Goal: Information Seeking & Learning: Learn about a topic

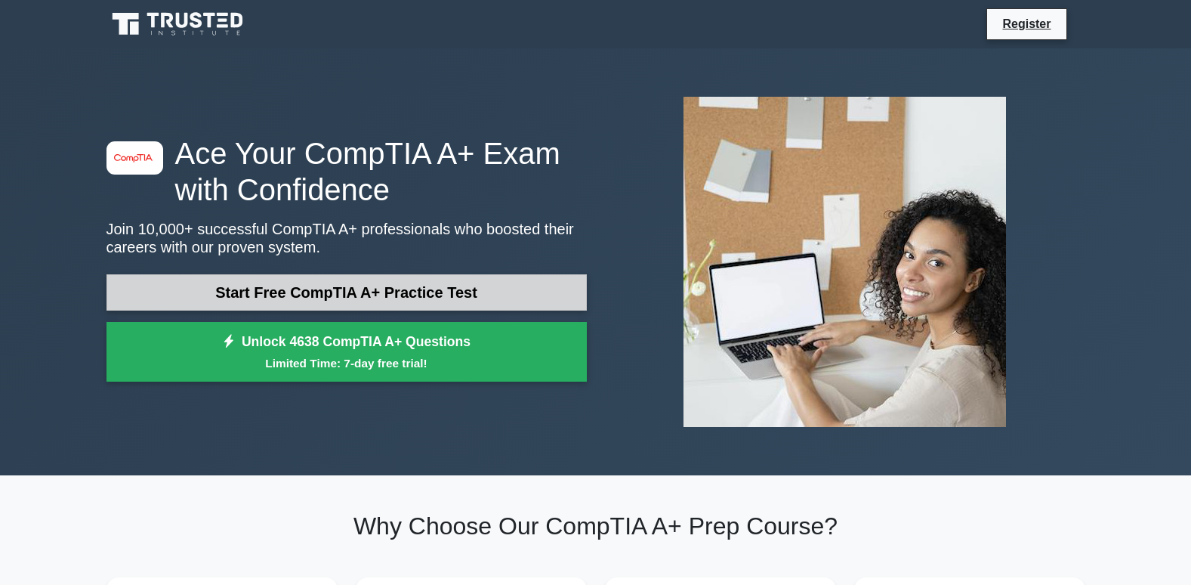
click at [321, 280] on link "Start Free CompTIA A+ Practice Test" at bounding box center [346, 292] width 480 height 36
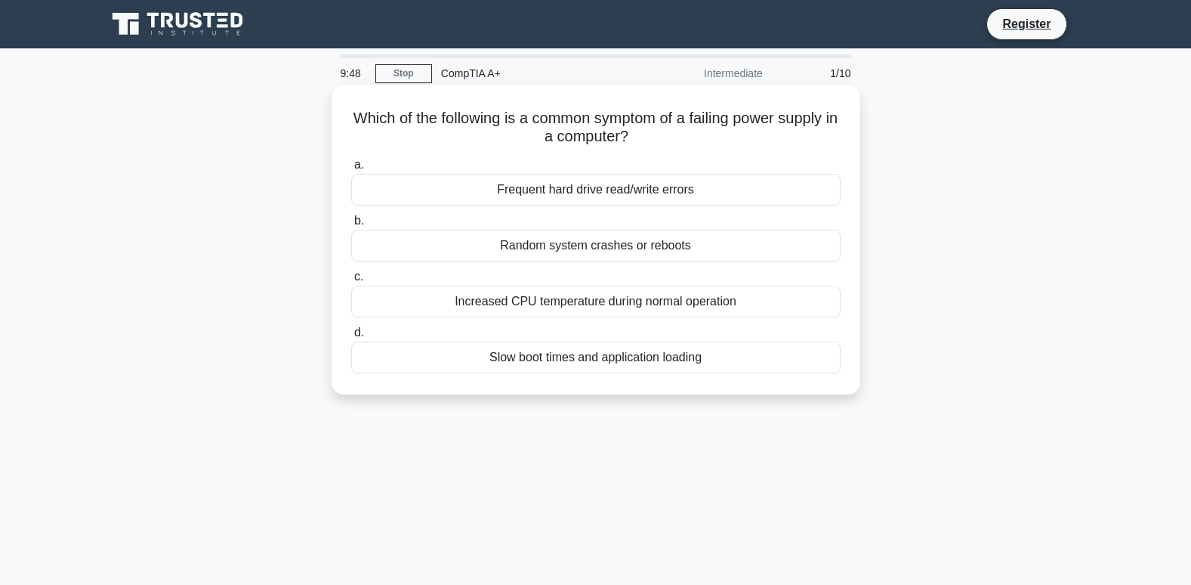
click at [506, 244] on div "Random system crashes or reboots" at bounding box center [595, 246] width 489 height 32
click at [351, 226] on input "b. Random system crashes or reboots" at bounding box center [351, 221] width 0 height 10
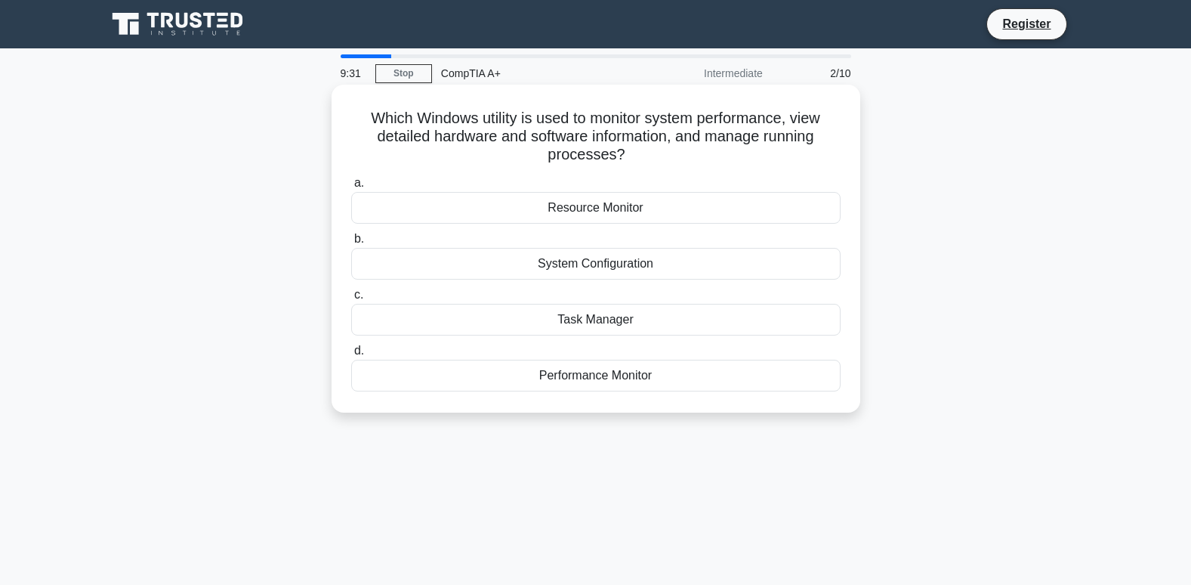
click at [547, 322] on div "Task Manager" at bounding box center [595, 320] width 489 height 32
click at [351, 300] on input "c. Task Manager" at bounding box center [351, 295] width 0 height 10
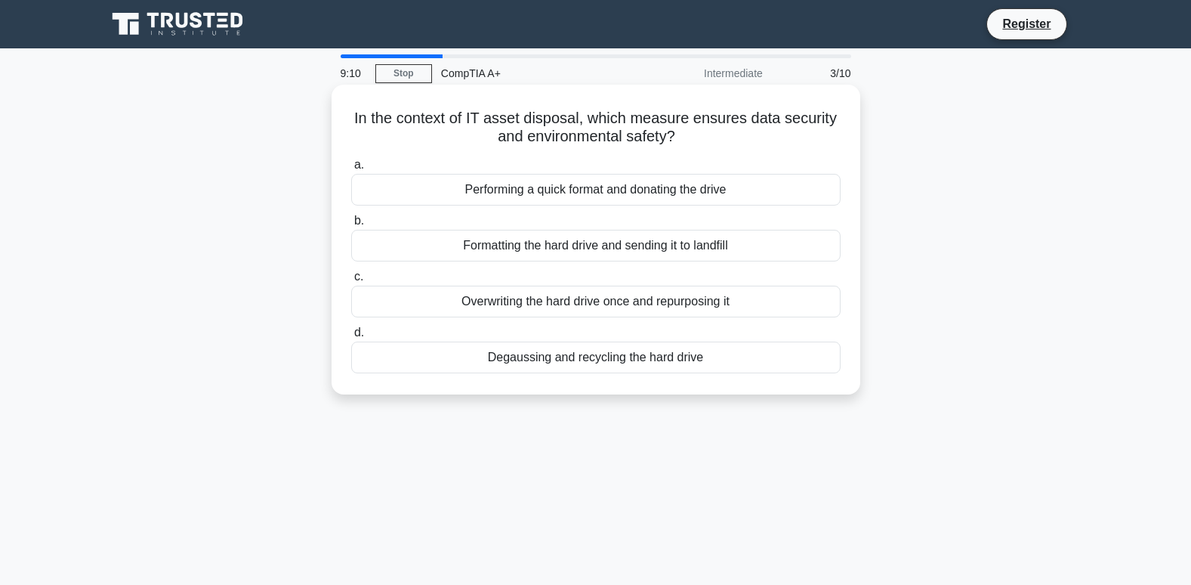
click at [675, 359] on div "Degaussing and recycling the hard drive" at bounding box center [595, 357] width 489 height 32
click at [351, 338] on input "d. Degaussing and recycling the hard drive" at bounding box center [351, 333] width 0 height 10
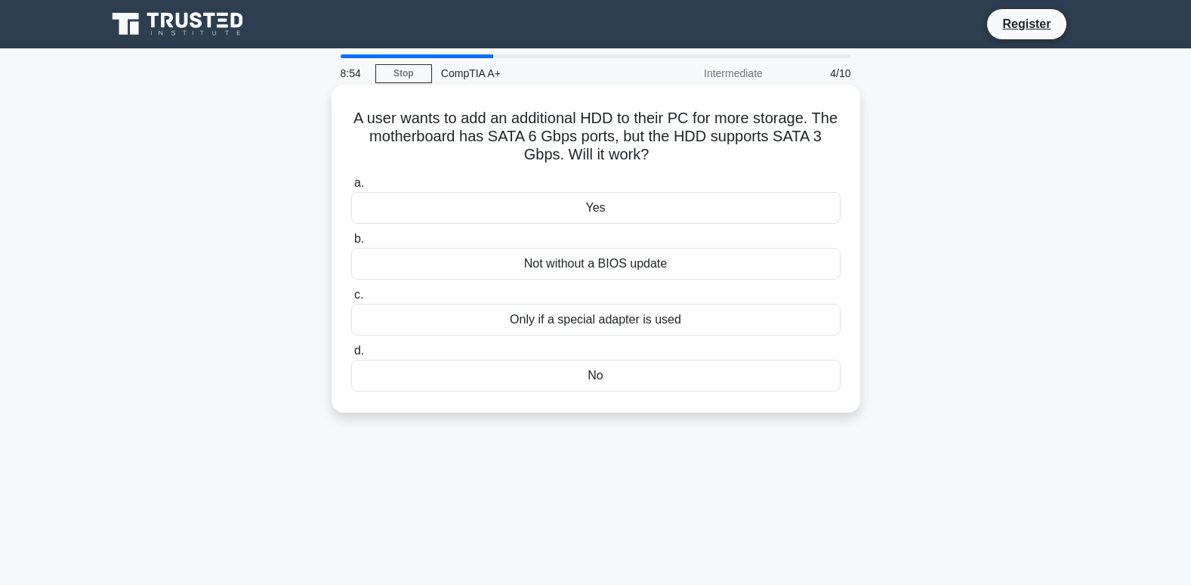
click at [645, 211] on div "Yes" at bounding box center [595, 208] width 489 height 32
click at [351, 188] on input "a. Yes" at bounding box center [351, 183] width 0 height 10
